Goal: Information Seeking & Learning: Learn about a topic

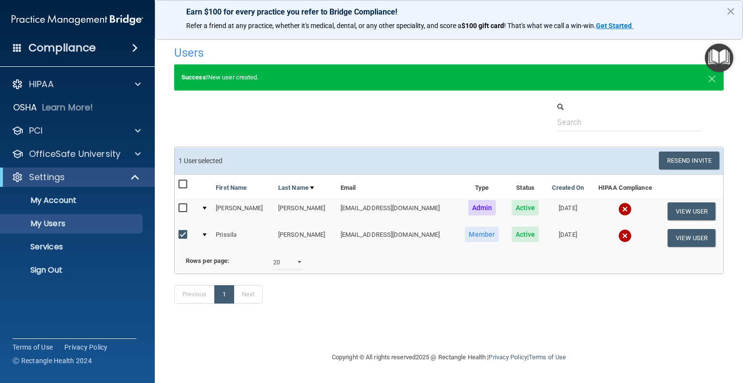
select select "20"
click at [677, 239] on button "View User" at bounding box center [691, 238] width 48 height 18
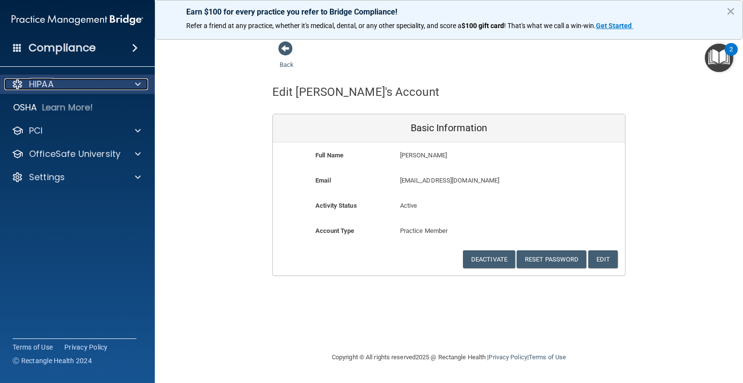
click at [136, 83] on span at bounding box center [138, 84] width 6 height 12
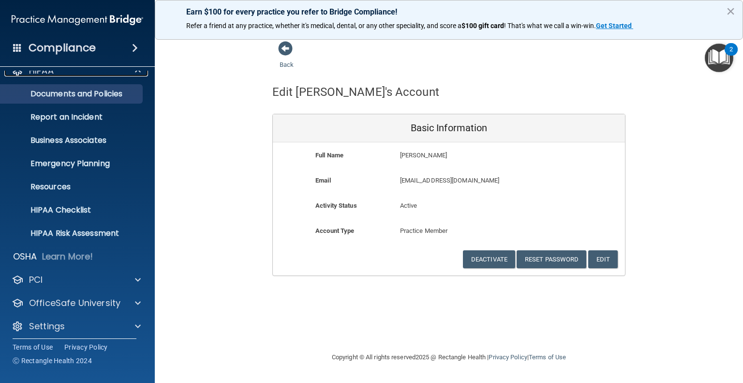
scroll to position [18, 0]
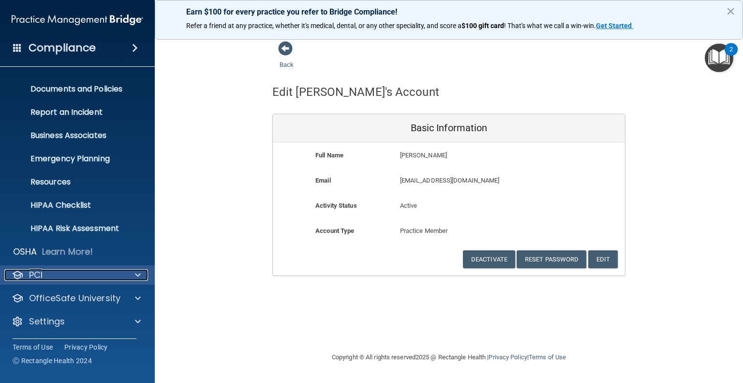
click at [115, 273] on div "PCI" at bounding box center [64, 275] width 120 height 12
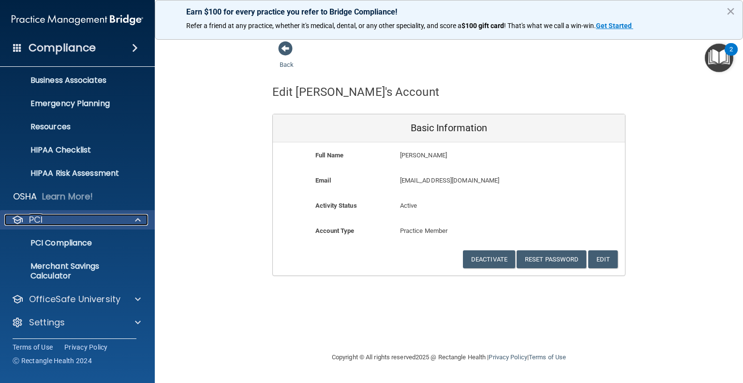
scroll to position [74, 0]
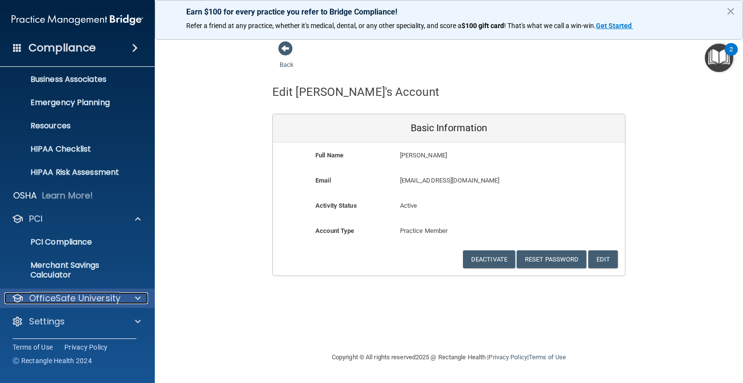
click at [104, 302] on p "OfficeSafe University" at bounding box center [74, 298] width 91 height 12
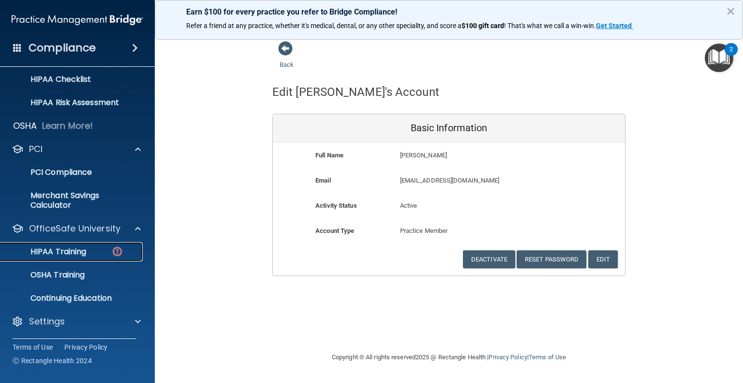
click at [60, 255] on p "HIPAA Training" at bounding box center [46, 252] width 80 height 10
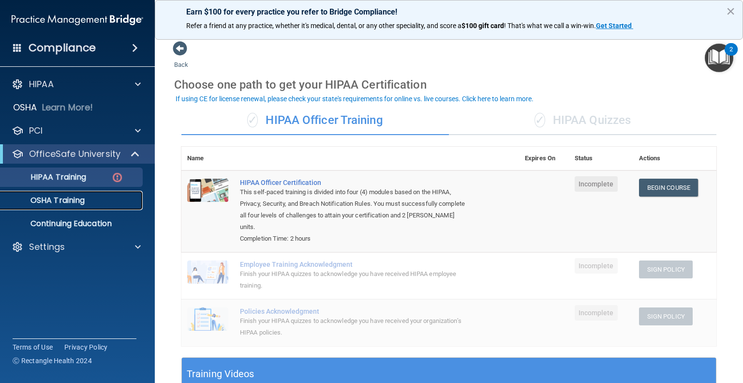
click at [98, 196] on div "OSHA Training" at bounding box center [72, 200] width 132 height 10
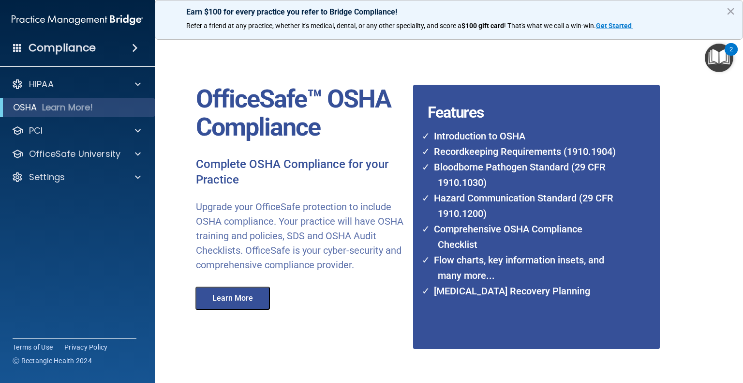
click at [51, 46] on h4 "Compliance" at bounding box center [62, 48] width 67 height 14
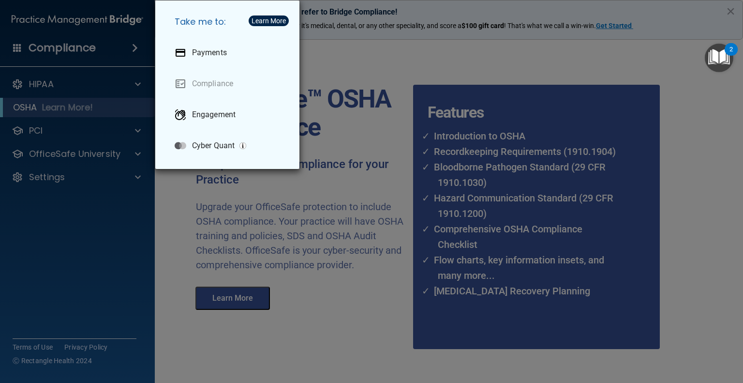
click at [592, 66] on div "Take me to: Payments Compliance Engagement Cyber Quant" at bounding box center [371, 191] width 743 height 383
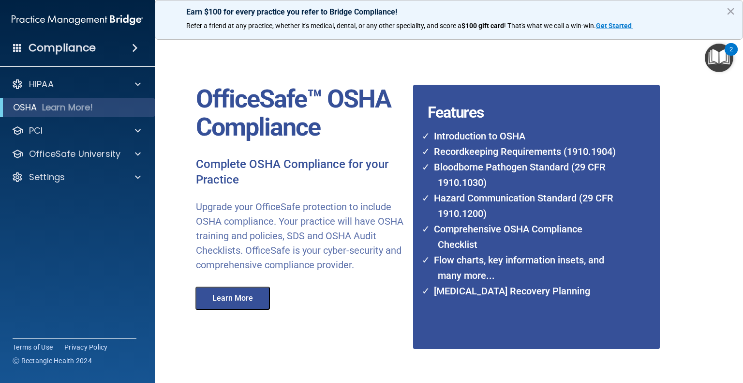
click at [730, 12] on button "×" at bounding box center [730, 10] width 9 height 15
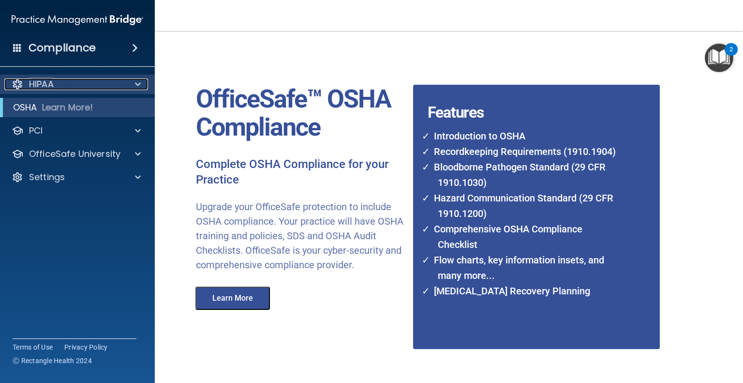
click at [81, 87] on div "HIPAA" at bounding box center [64, 84] width 120 height 12
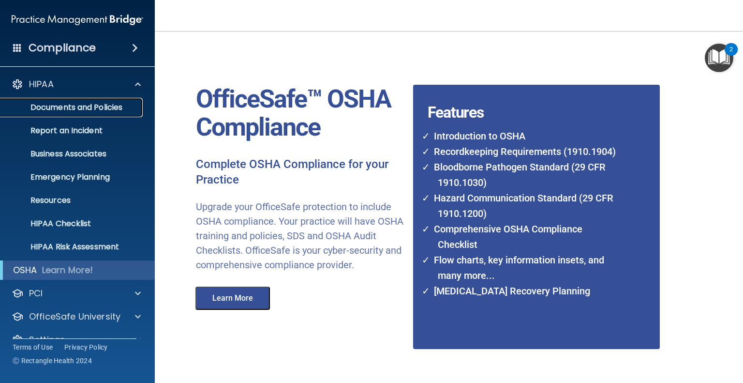
click at [66, 103] on p "Documents and Policies" at bounding box center [72, 108] width 132 height 10
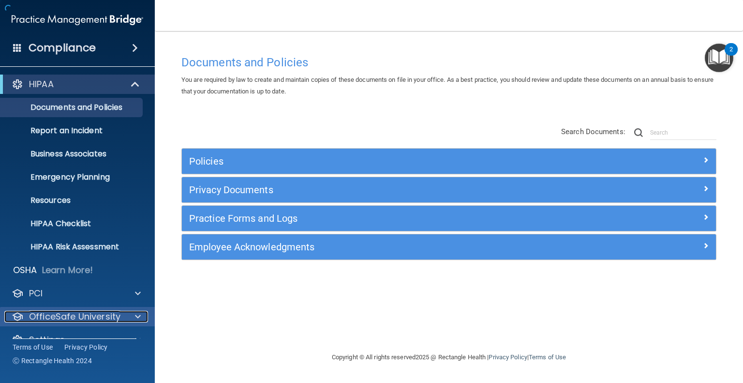
click at [62, 313] on p "OfficeSafe University" at bounding box center [74, 316] width 91 height 12
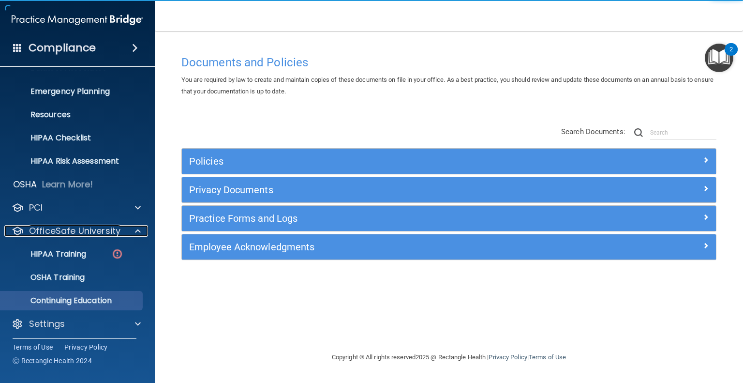
scroll to position [88, 0]
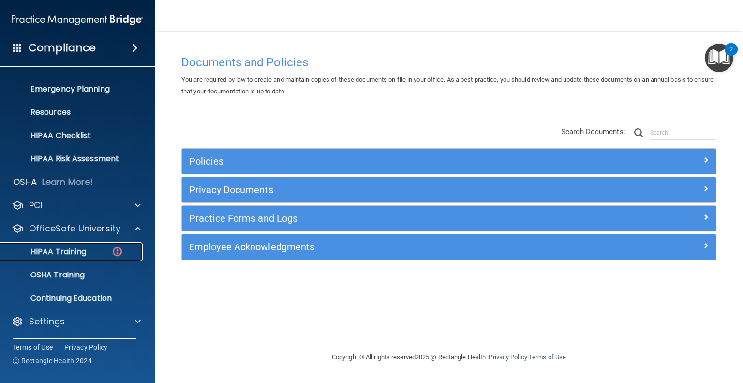
click at [81, 247] on p "HIPAA Training" at bounding box center [46, 252] width 80 height 10
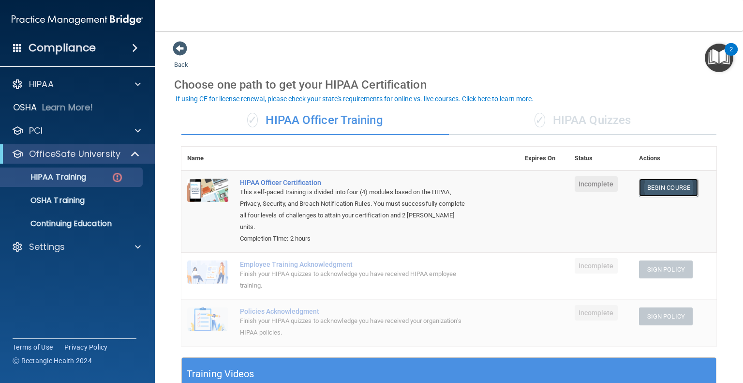
click at [654, 192] on link "Begin Course" at bounding box center [668, 187] width 59 height 18
